Goal: Information Seeking & Learning: Learn about a topic

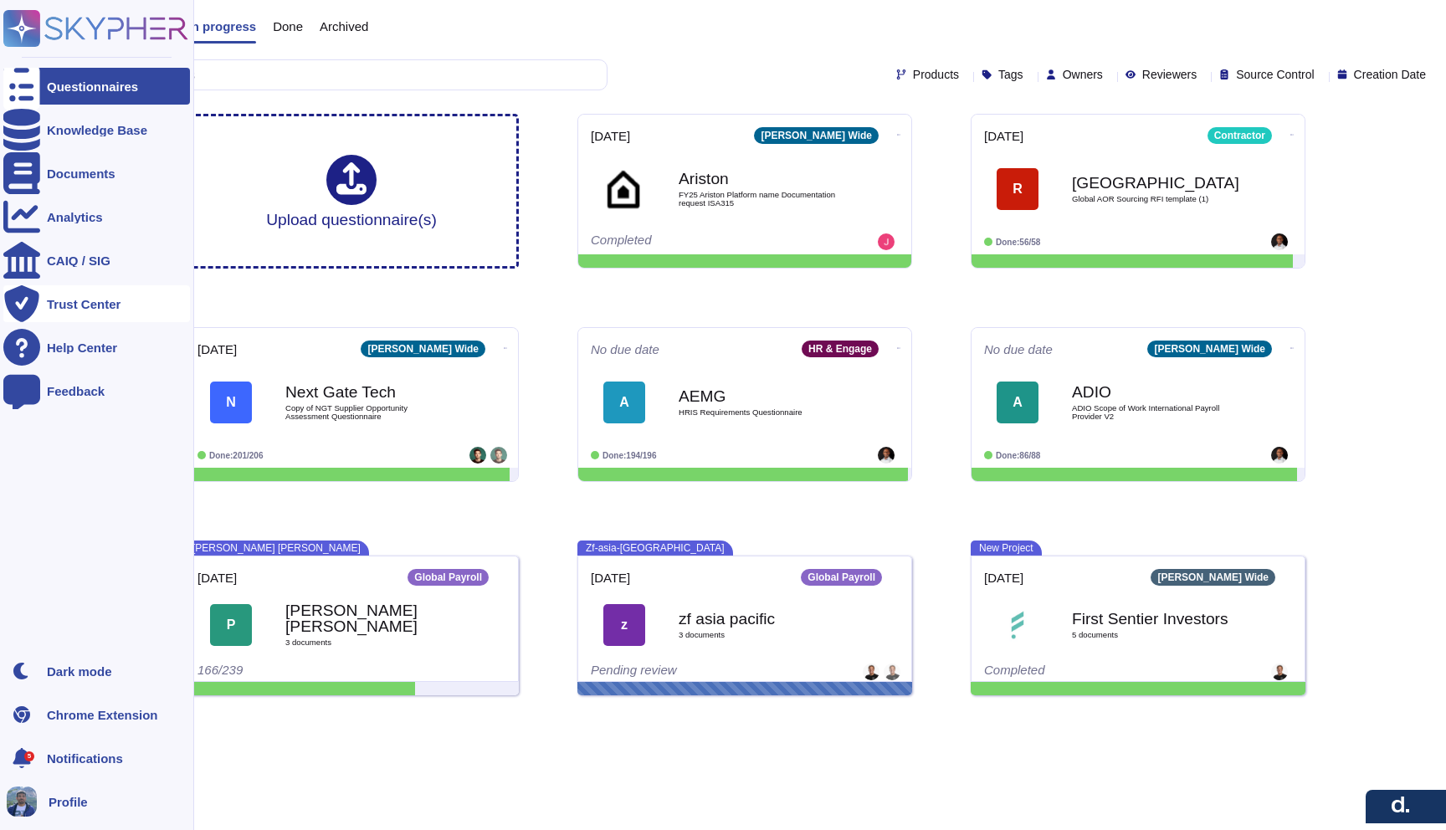
click at [68, 309] on div "Trust Center" at bounding box center [84, 304] width 74 height 13
click at [85, 308] on div "Trust Center" at bounding box center [84, 304] width 74 height 13
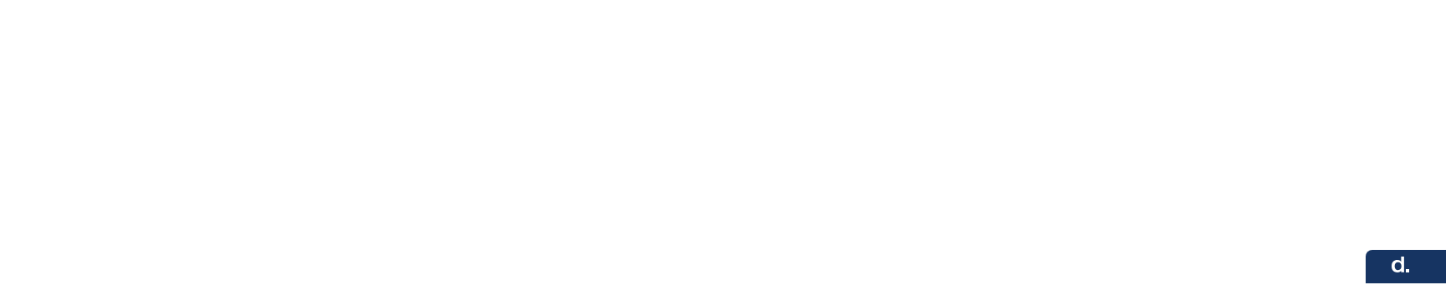
click at [285, 0] on html at bounding box center [723, 0] width 1446 height 0
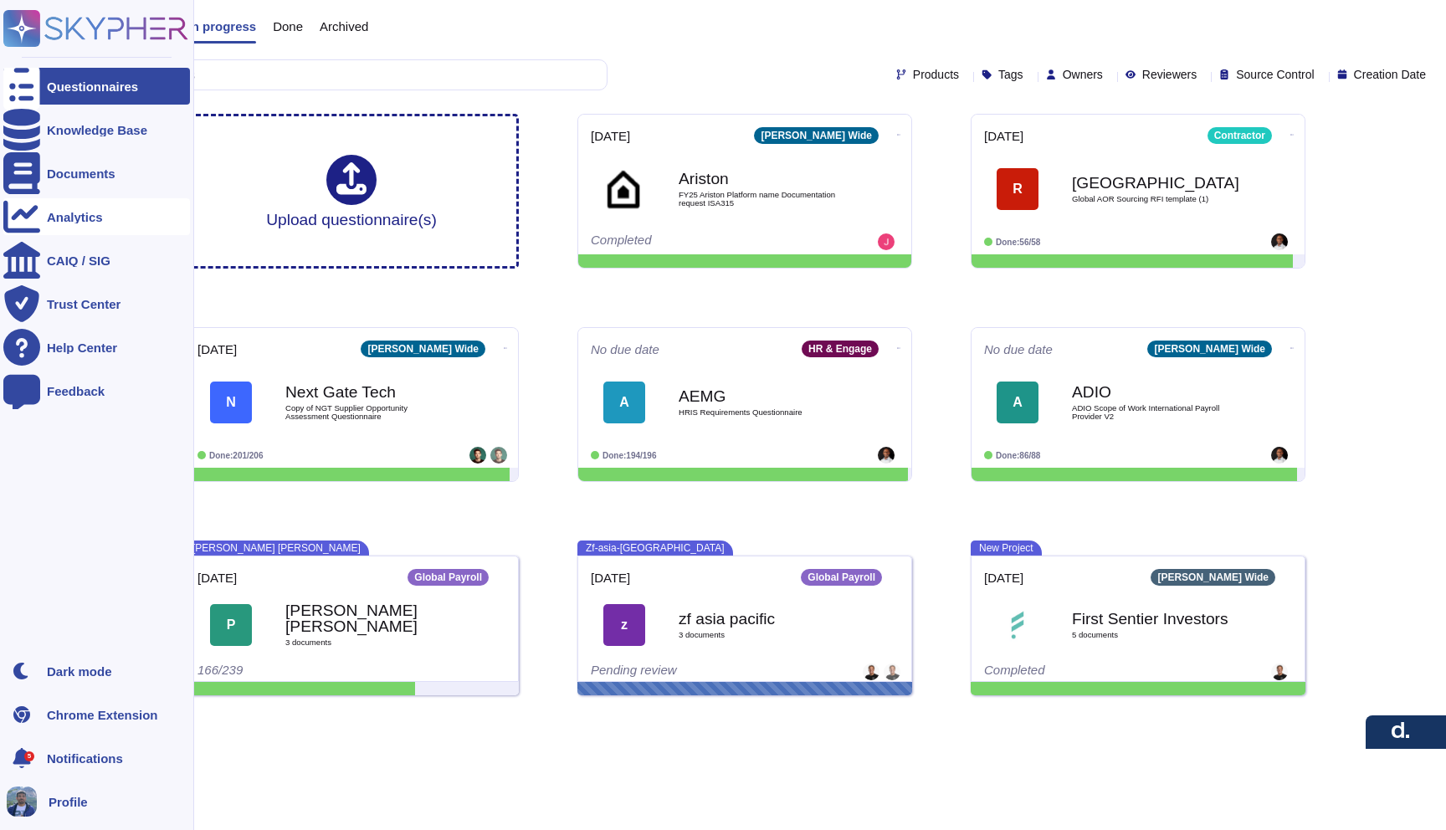
click at [98, 225] on div "Analytics" at bounding box center [96, 216] width 187 height 37
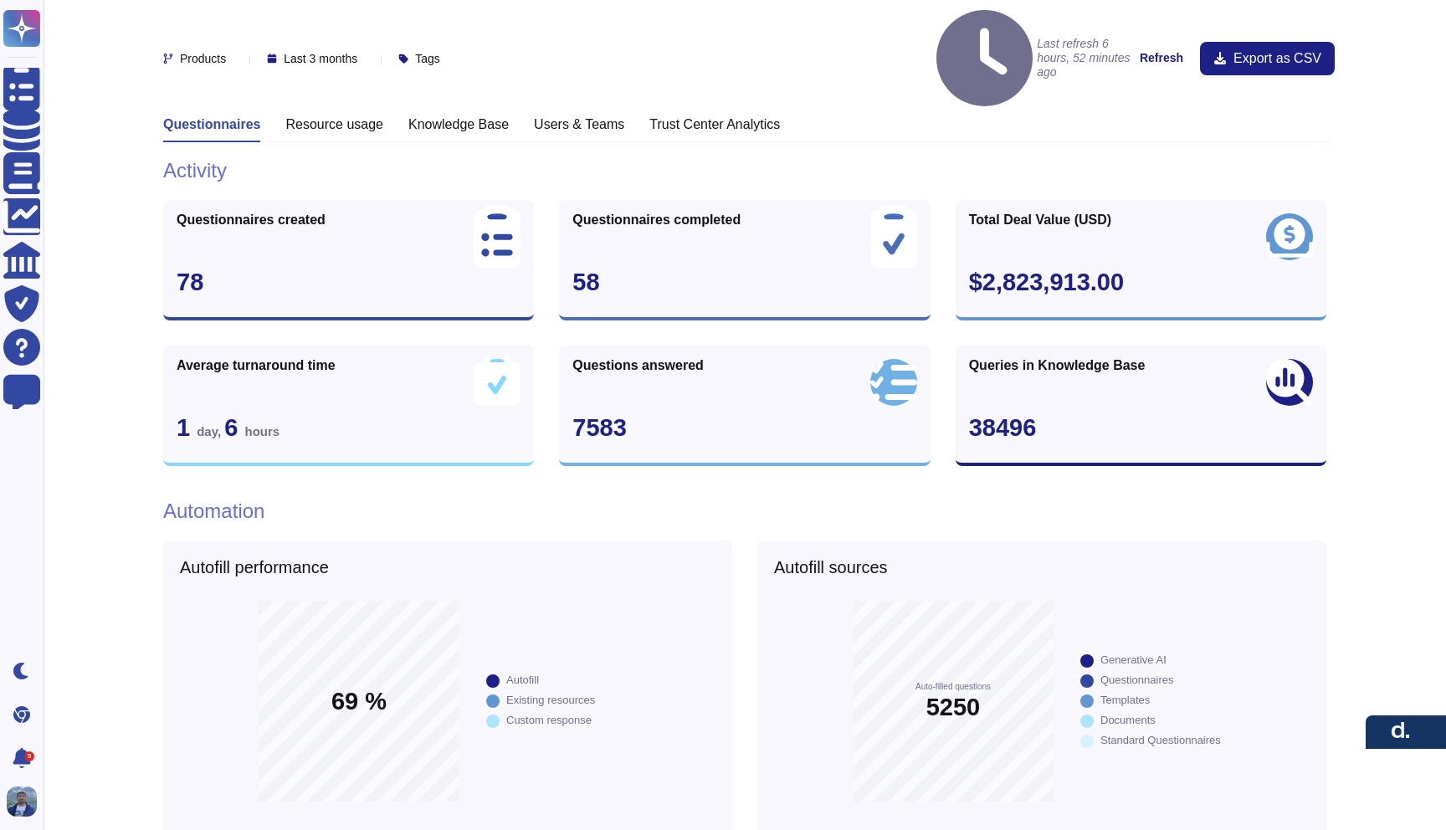
click at [689, 116] on h3 "Trust Center Analytics" at bounding box center [715, 124] width 131 height 16
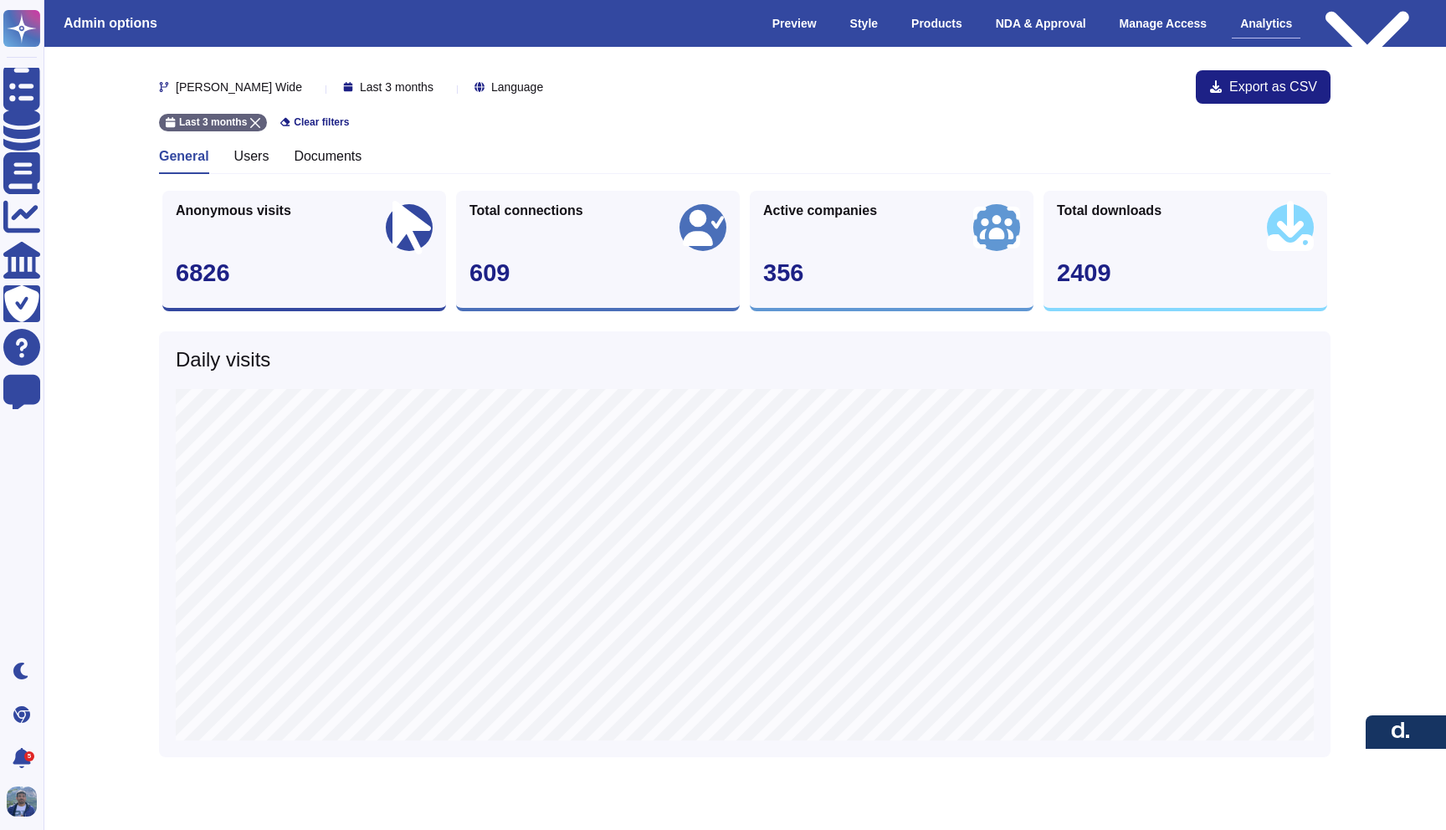
click at [652, 116] on div "Last 3 months Clear filters" at bounding box center [745, 118] width 1172 height 28
click at [236, 160] on h3 "Users" at bounding box center [251, 156] width 35 height 16
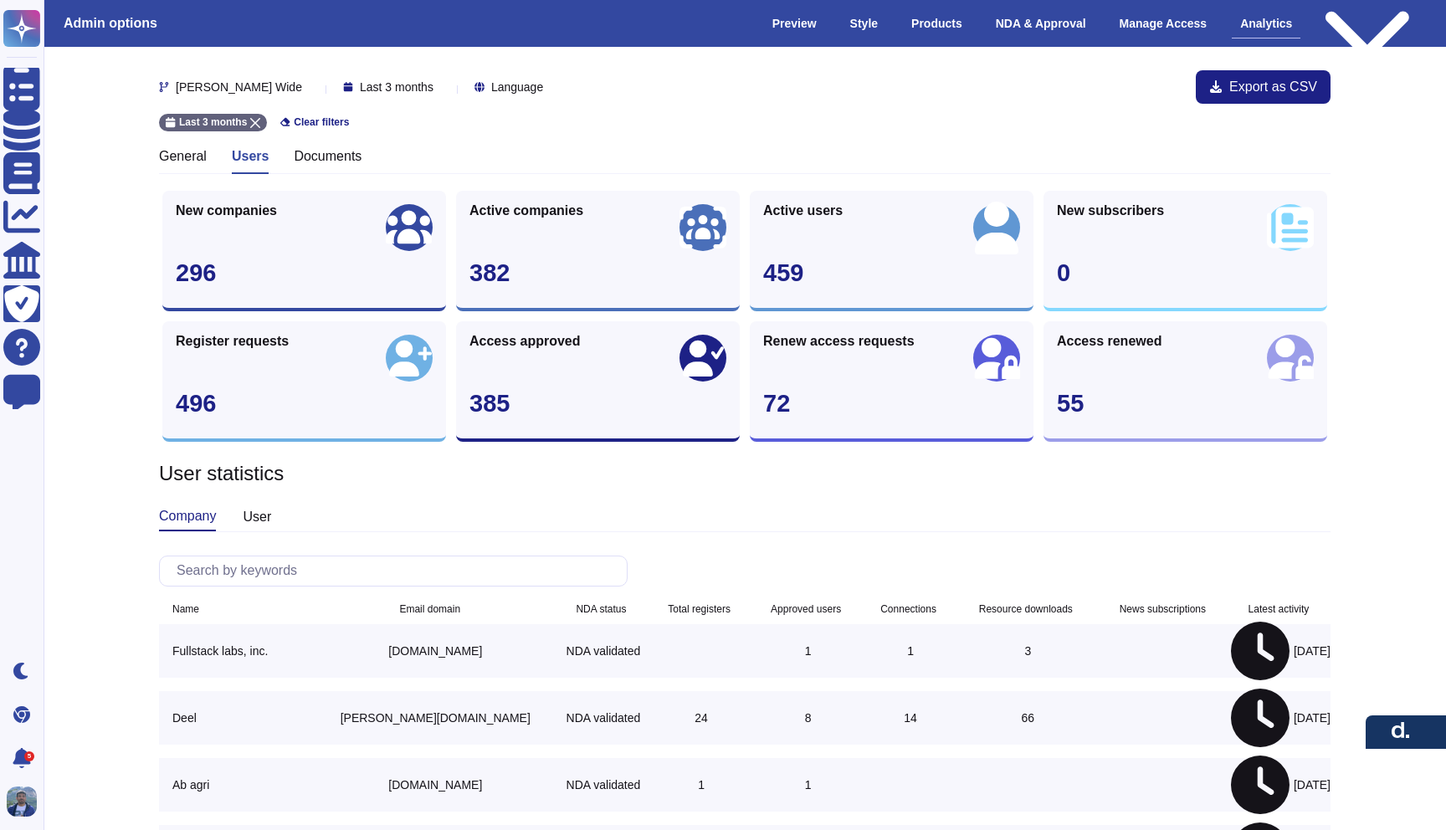
click at [331, 161] on h3 "Documents" at bounding box center [328, 156] width 68 height 16
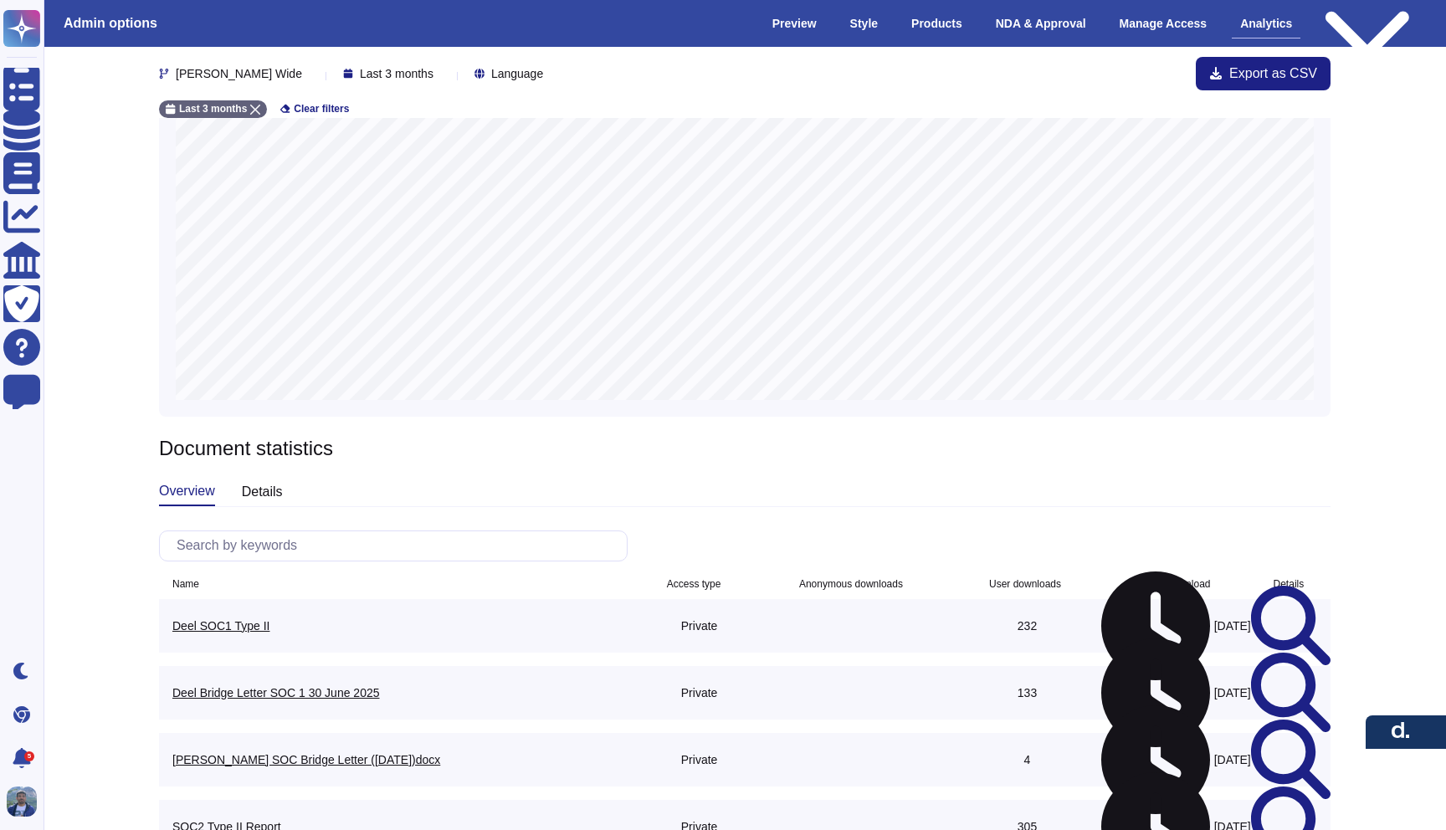
scroll to position [156, 0]
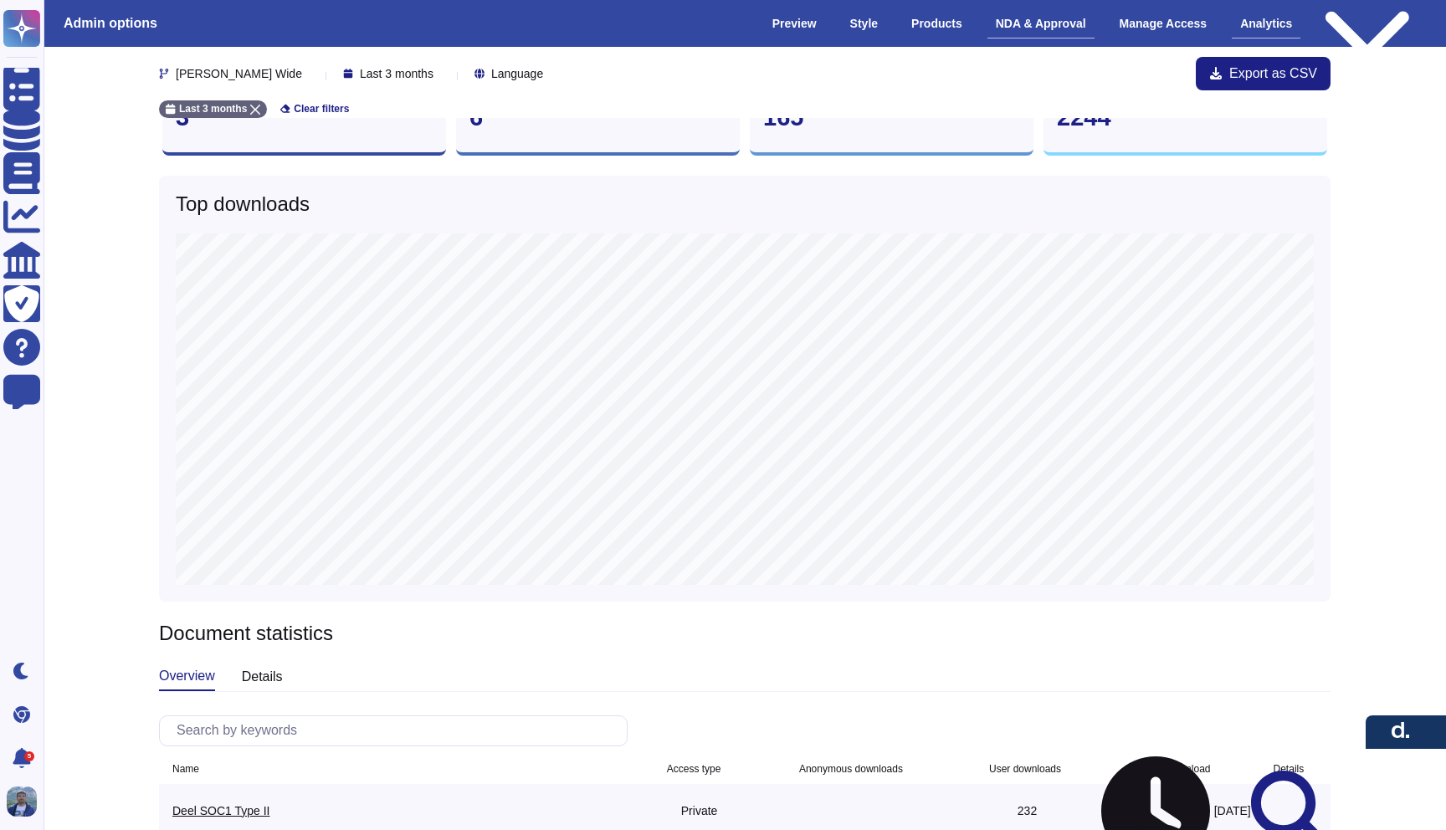
click at [1005, 32] on div "NDA & Approval" at bounding box center [1041, 23] width 107 height 29
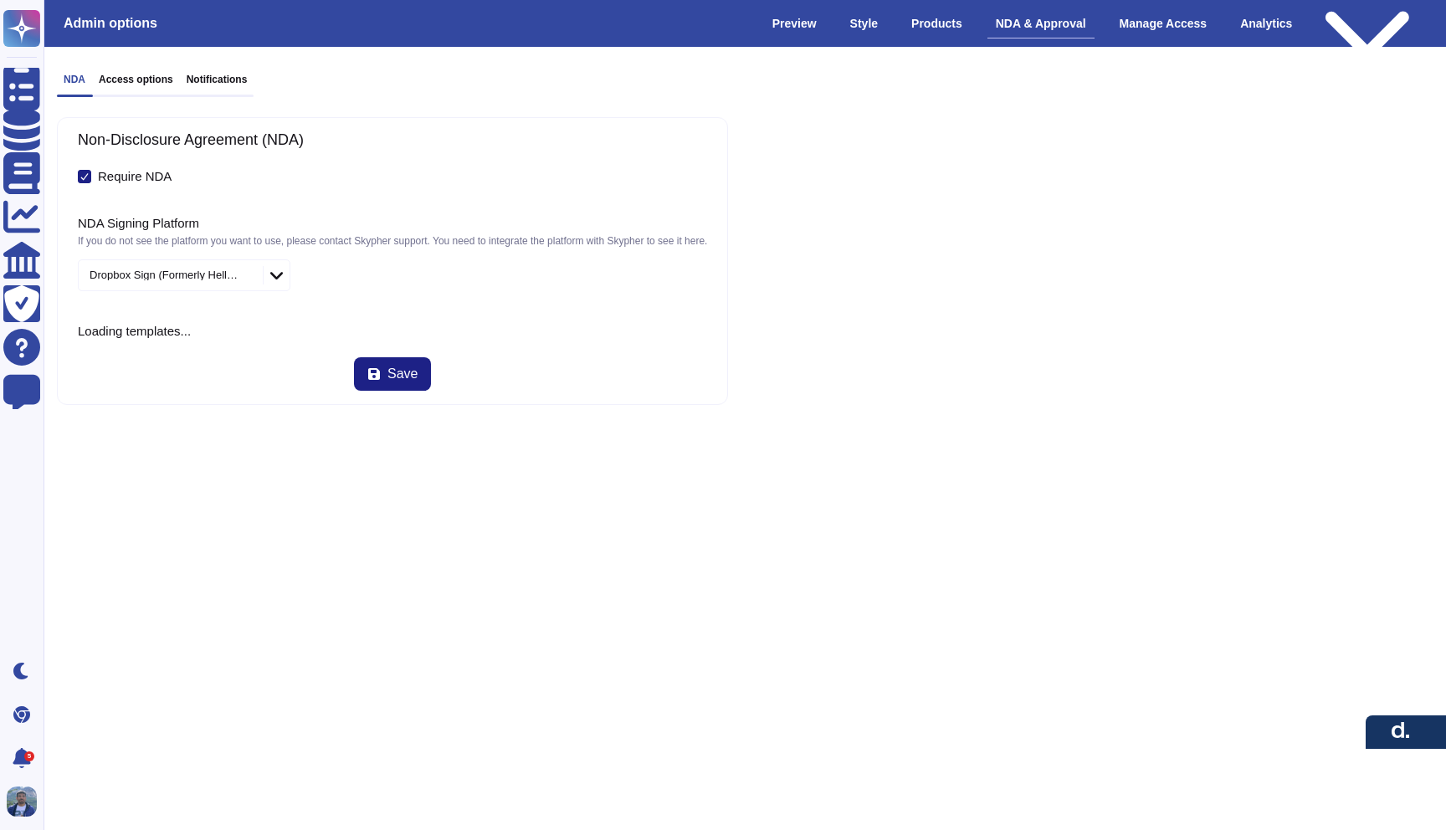
click at [142, 81] on h3 "Access options" at bounding box center [136, 80] width 74 height 12
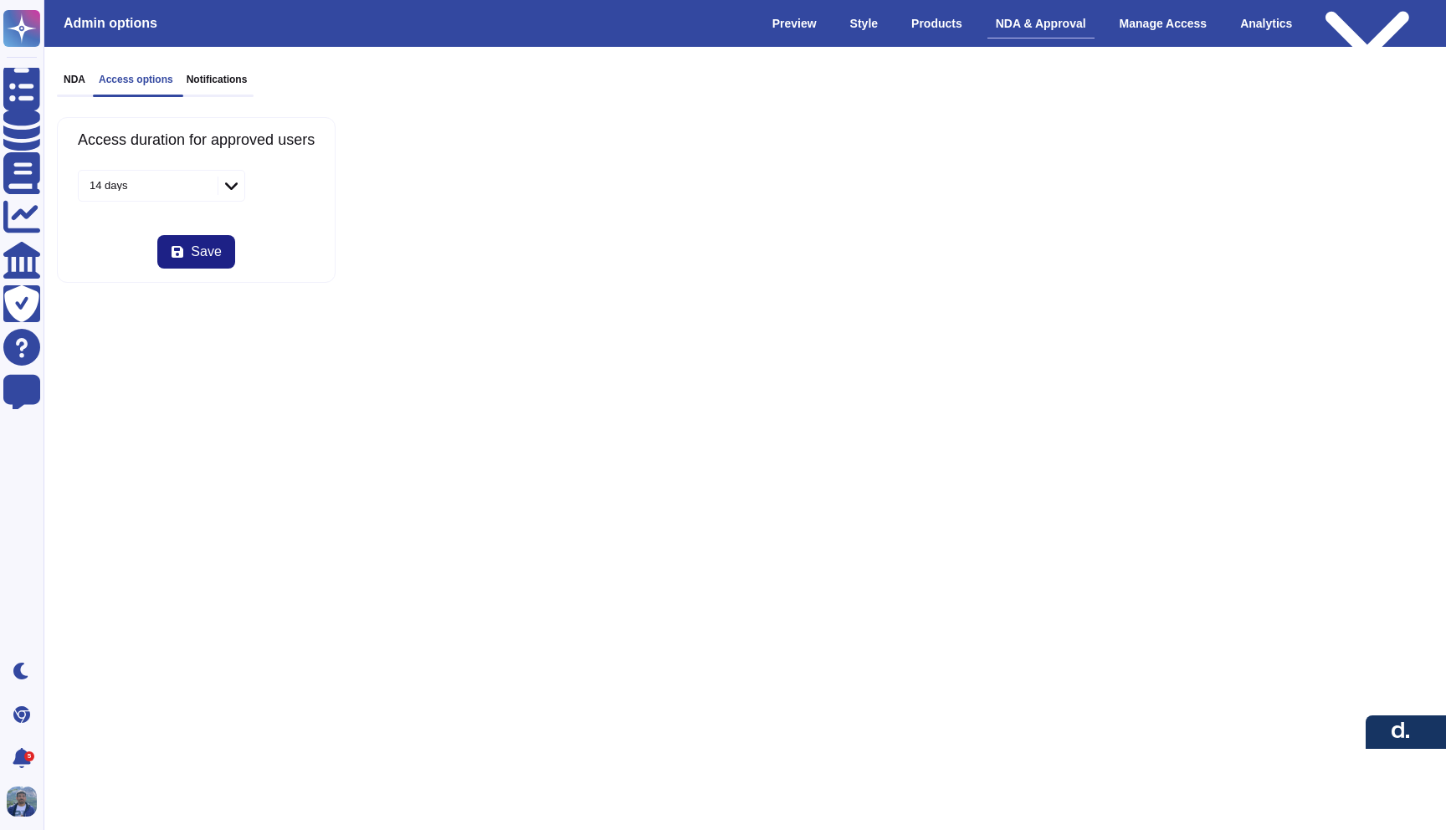
click at [202, 80] on h3 "Notifications" at bounding box center [217, 80] width 61 height 12
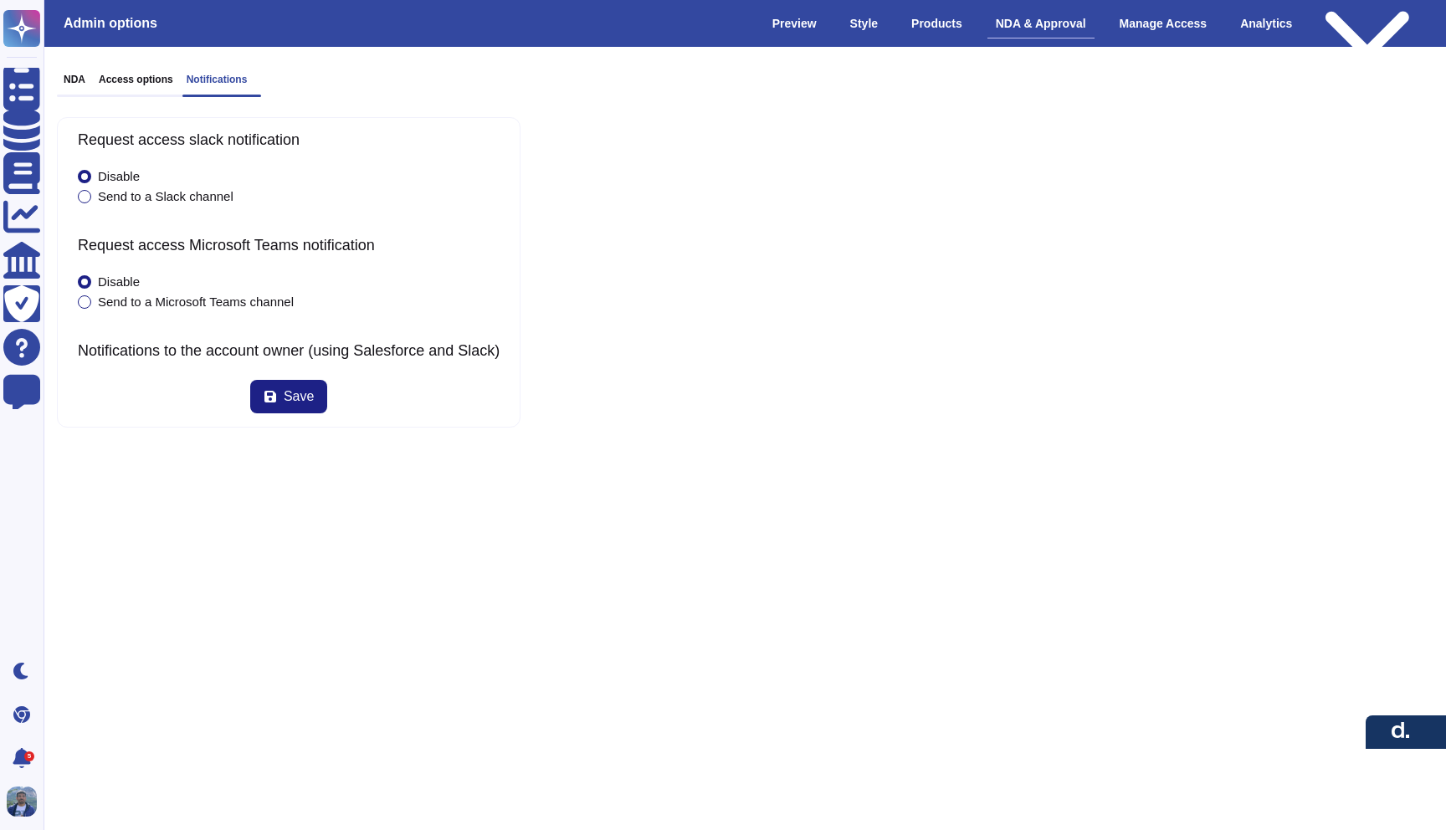
click at [136, 81] on h3 "Access options" at bounding box center [136, 80] width 74 height 12
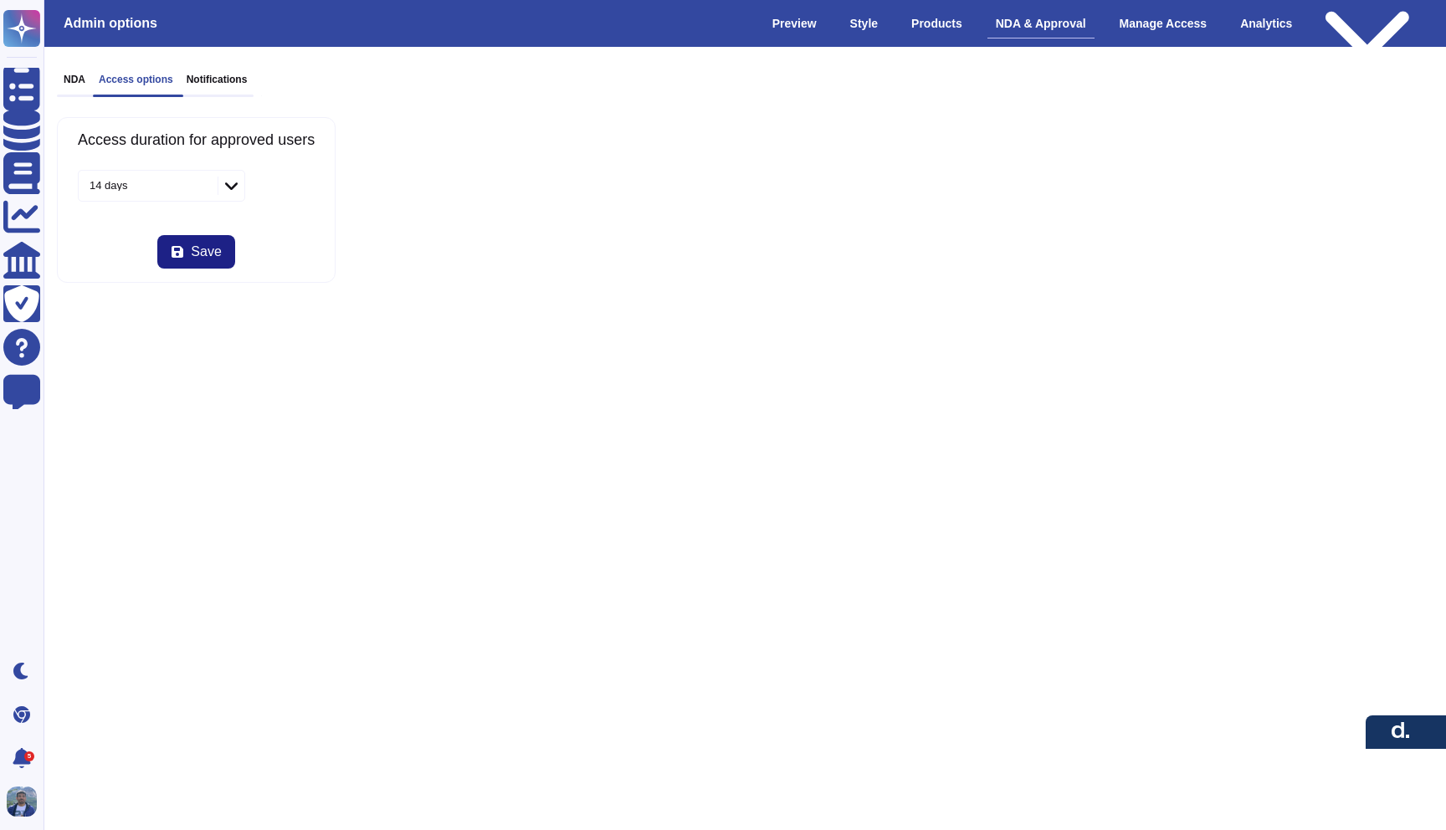
click at [79, 76] on h3 "NDA" at bounding box center [75, 80] width 22 height 12
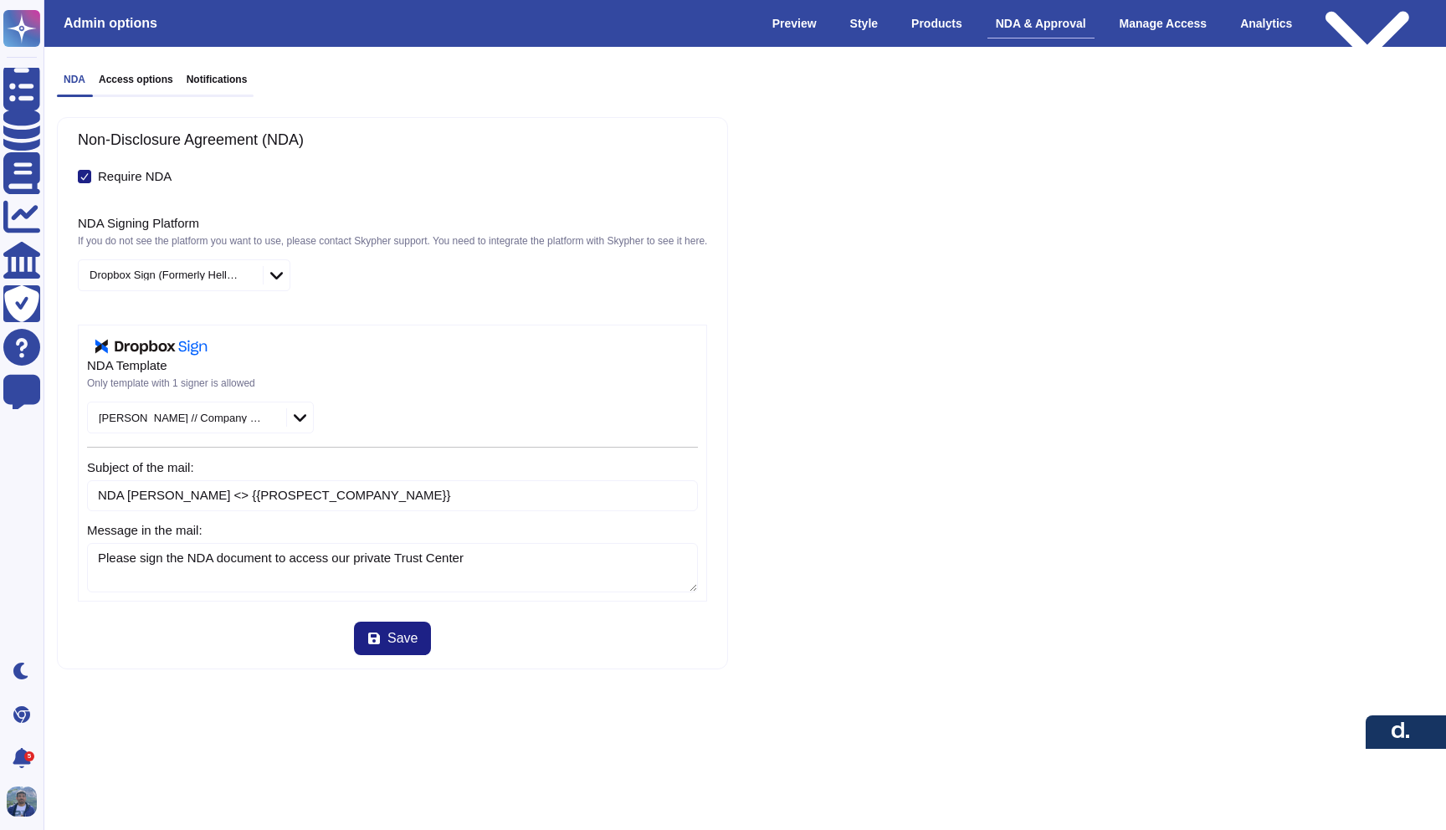
type textarea "Please sign the NDA document to access our private Trust Center"
click at [294, 290] on icon at bounding box center [300, 417] width 13 height 17
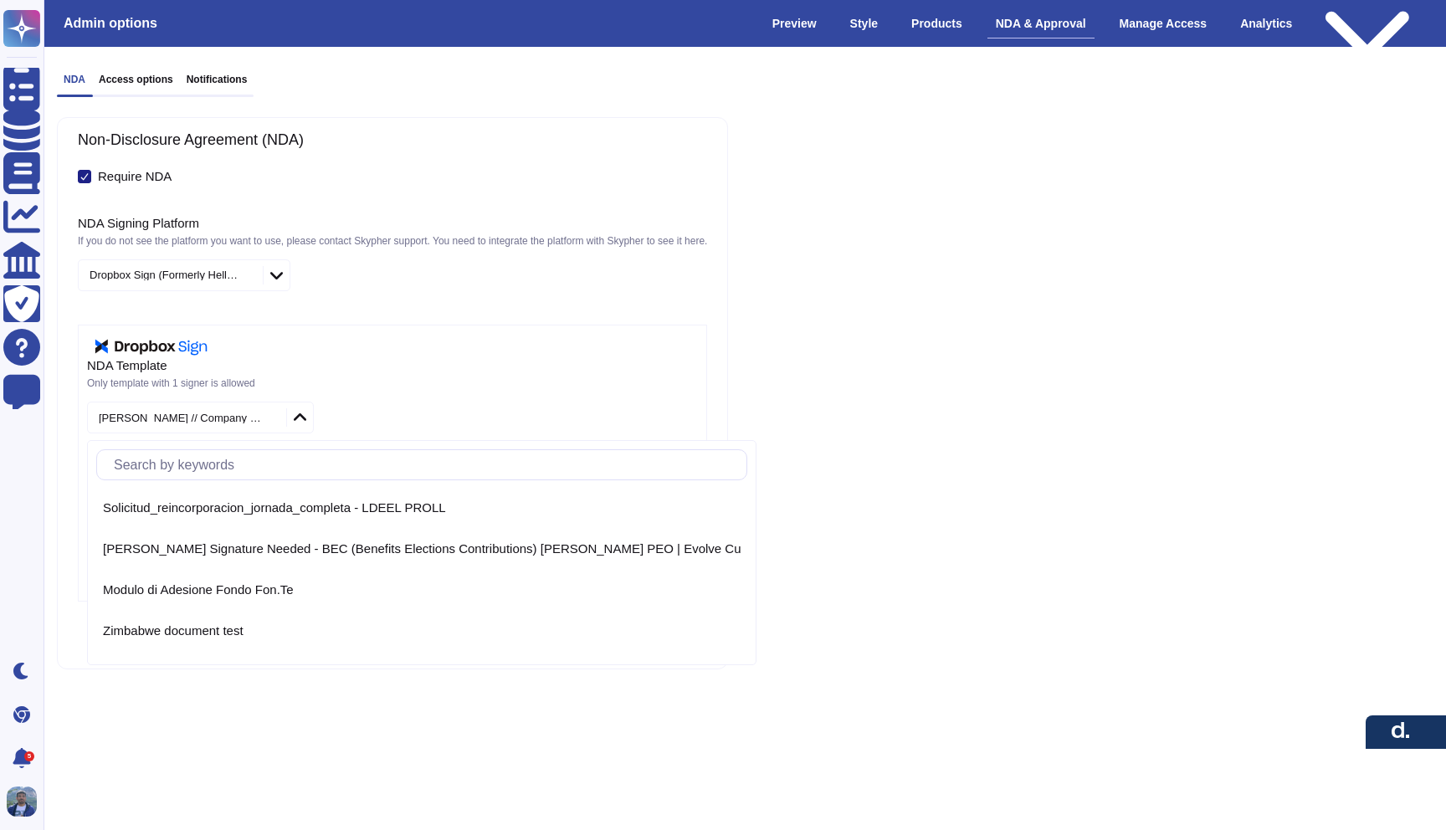
click at [294, 290] on icon at bounding box center [300, 417] width 13 height 17
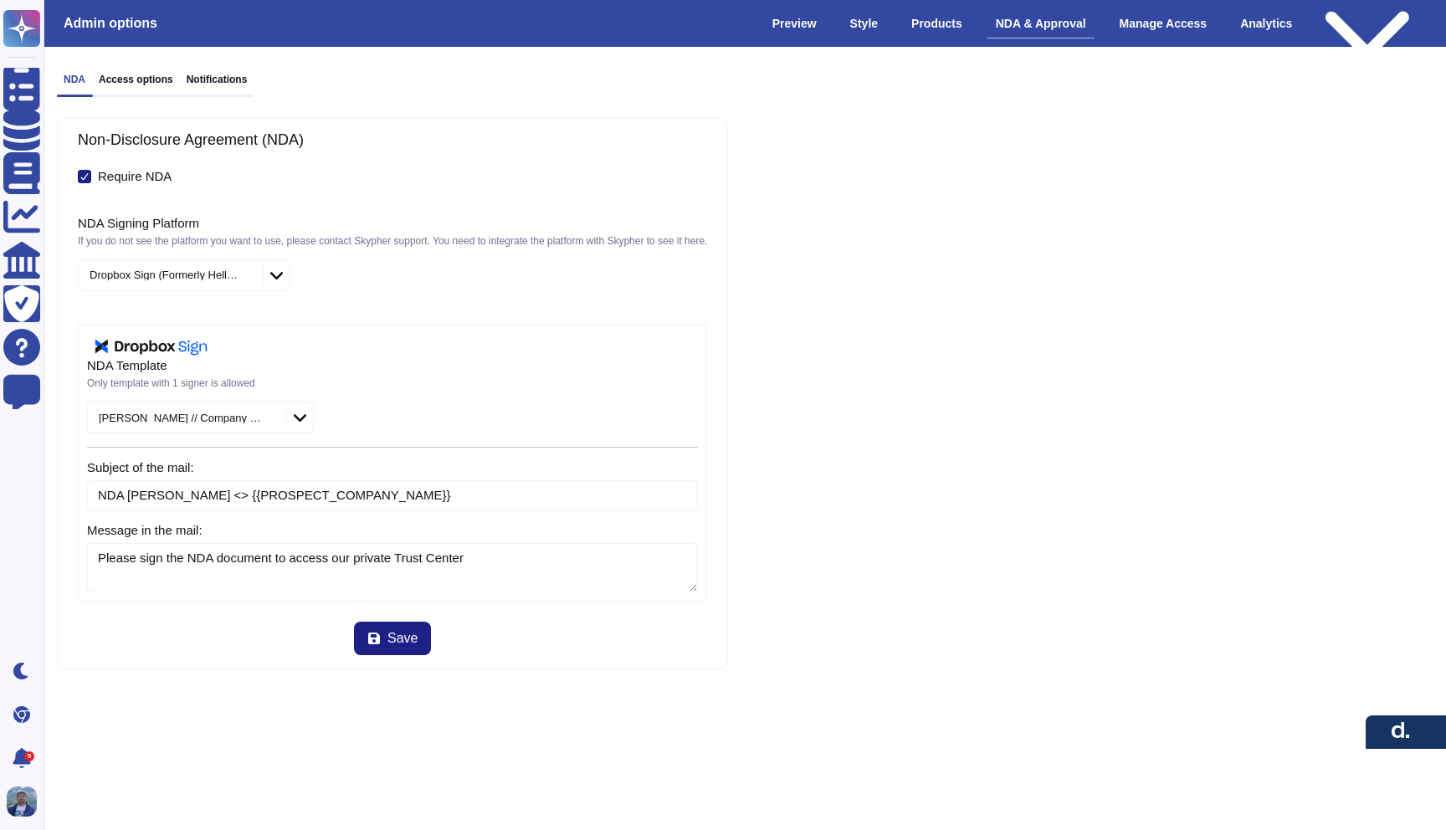
click at [283, 277] on icon at bounding box center [276, 275] width 13 height 17
click at [1029, 290] on div "Non-Disclosure Agreement (NDA) Require NDA NDA Signing Platform If you do not s…" at bounding box center [745, 393] width 1376 height 552
